Goal: Navigation & Orientation: Find specific page/section

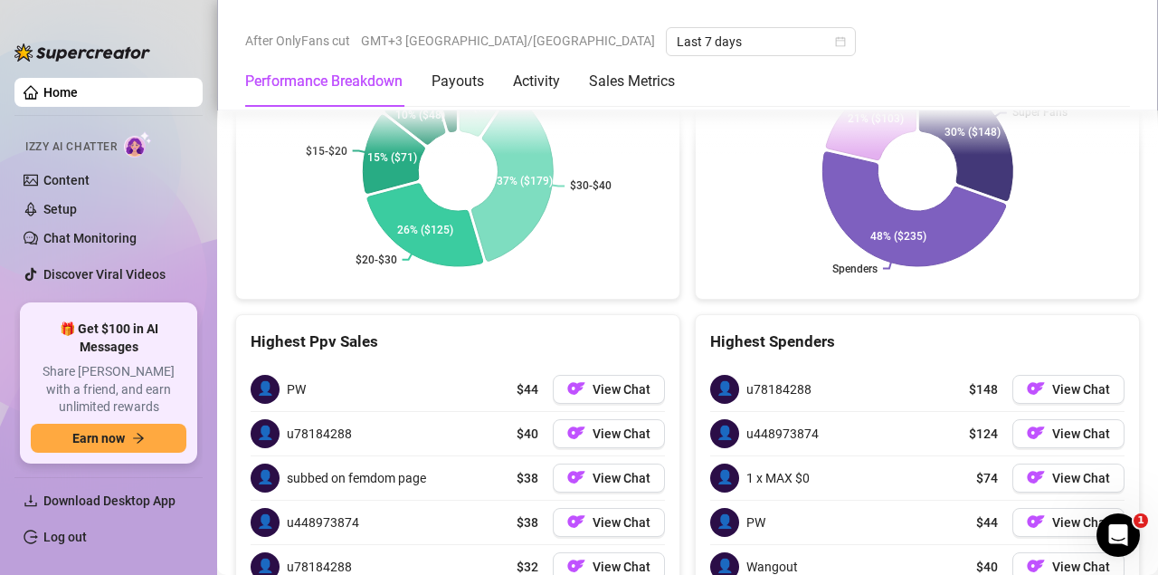
scroll to position [2516, 0]
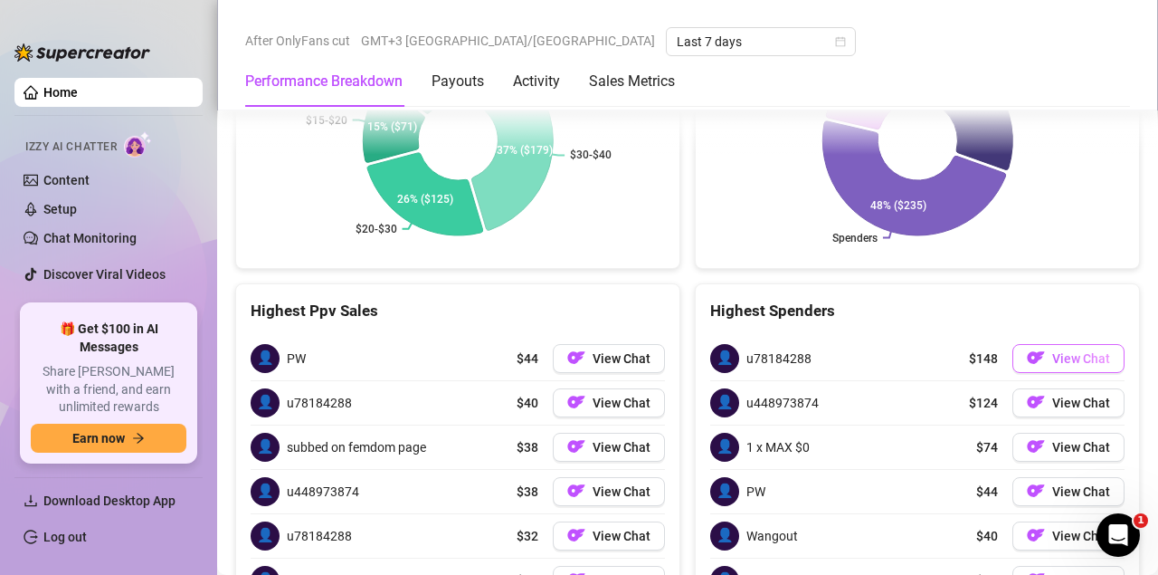
click at [1060, 351] on span "View Chat" at bounding box center [1082, 358] width 58 height 14
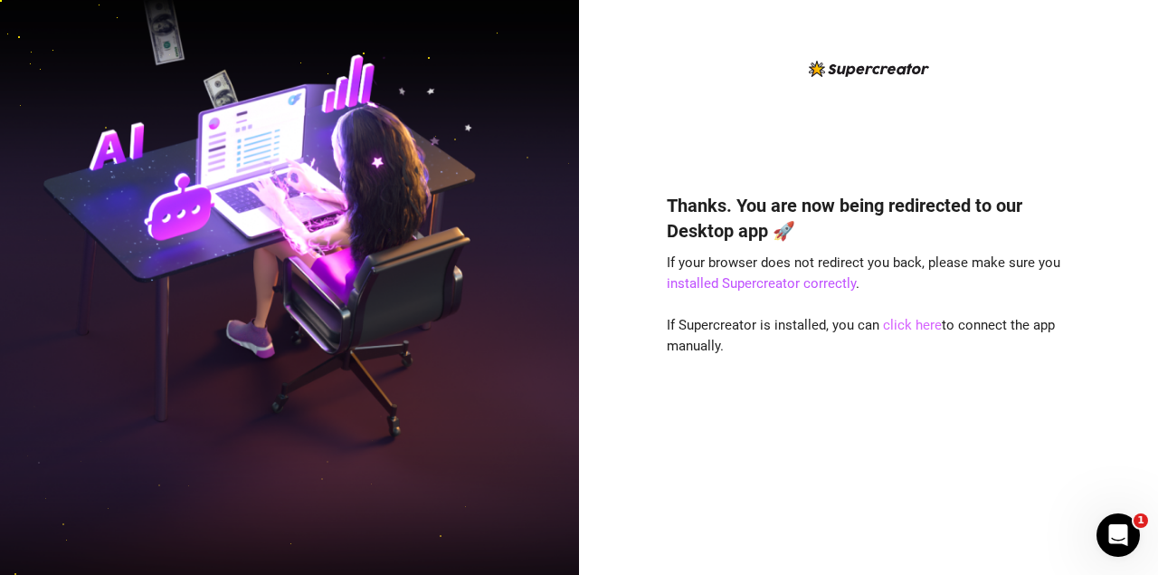
click at [906, 329] on link "click here" at bounding box center [912, 325] width 59 height 16
